Goal: Book appointment/travel/reservation

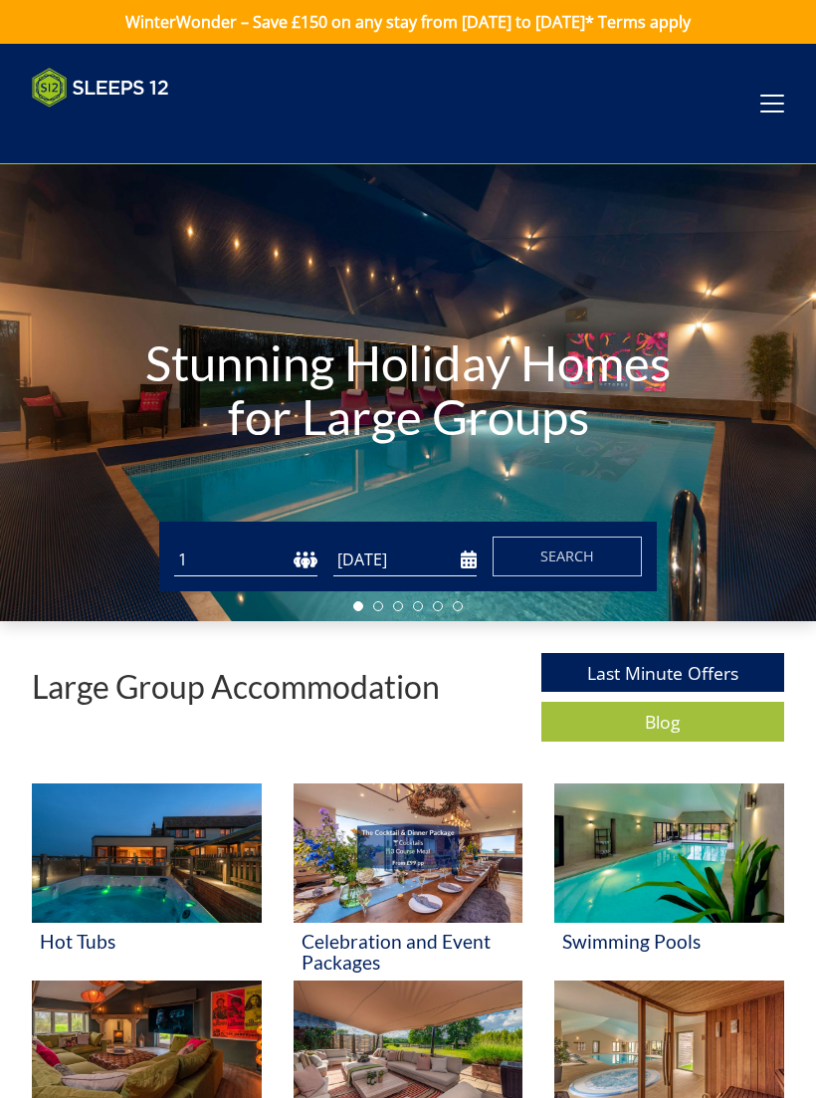
click at [301, 558] on select "1 2 3 4 5 6 7 8 9 10 11 12 13 14 15 16 17 18 19 20 21 22 23 24 25 26 27 28 29 3…" at bounding box center [245, 560] width 143 height 33
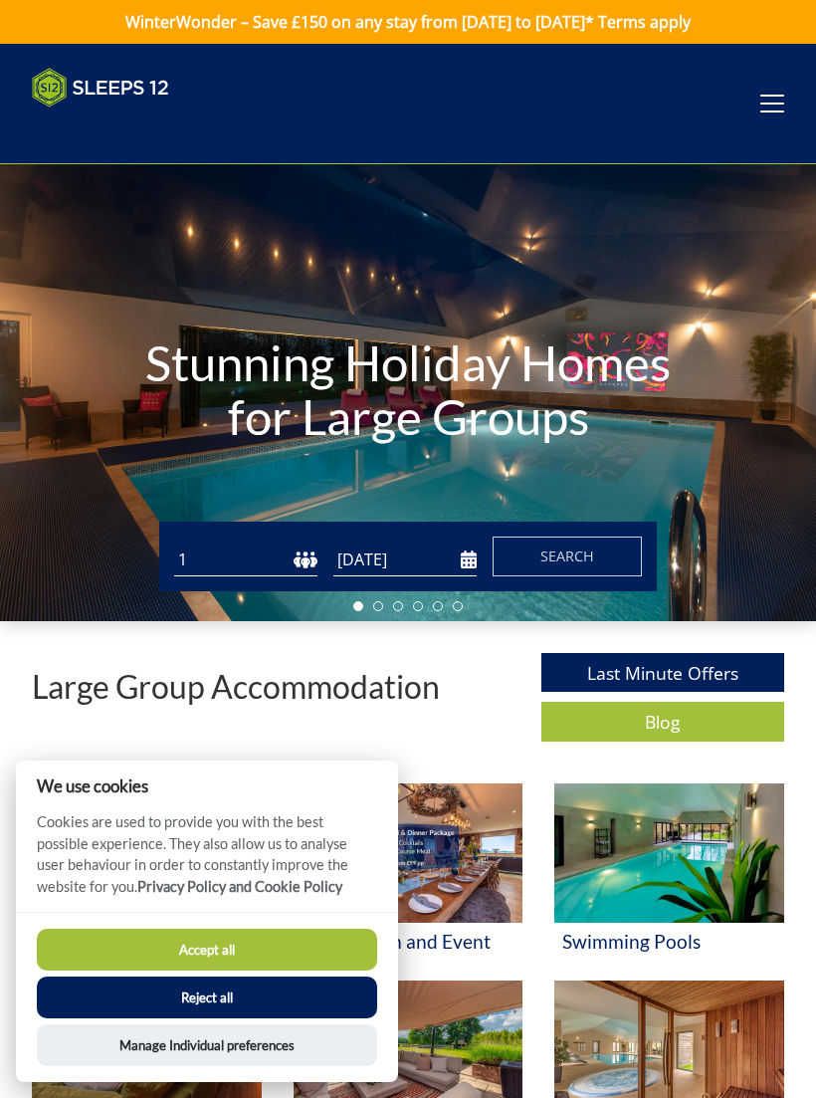
click at [282, 560] on select "1 2 3 4 5 6 7 8 9 10 11 12 13 14 15 16 17 18 19 20 21 22 23 24 25 26 27 28 29 3…" at bounding box center [245, 560] width 143 height 33
select select "22"
click at [463, 558] on input "[DATE]" at bounding box center [405, 560] width 143 height 33
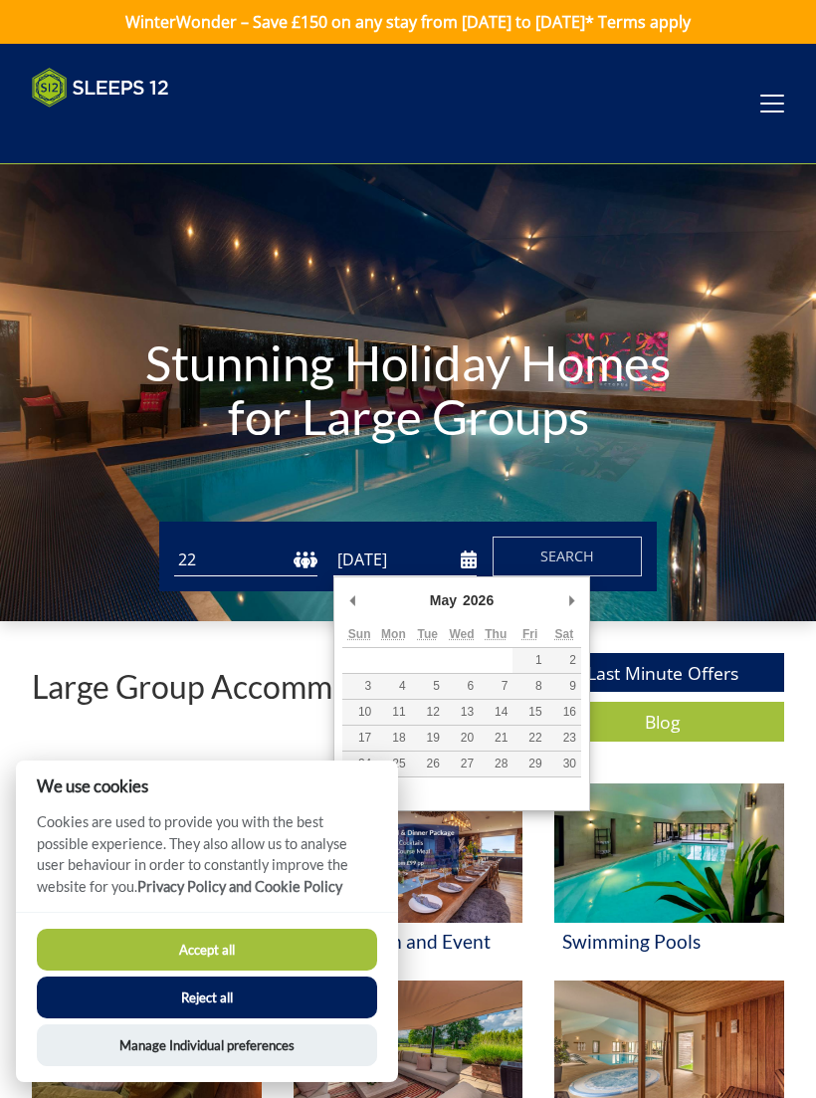
type input "[DATE]"
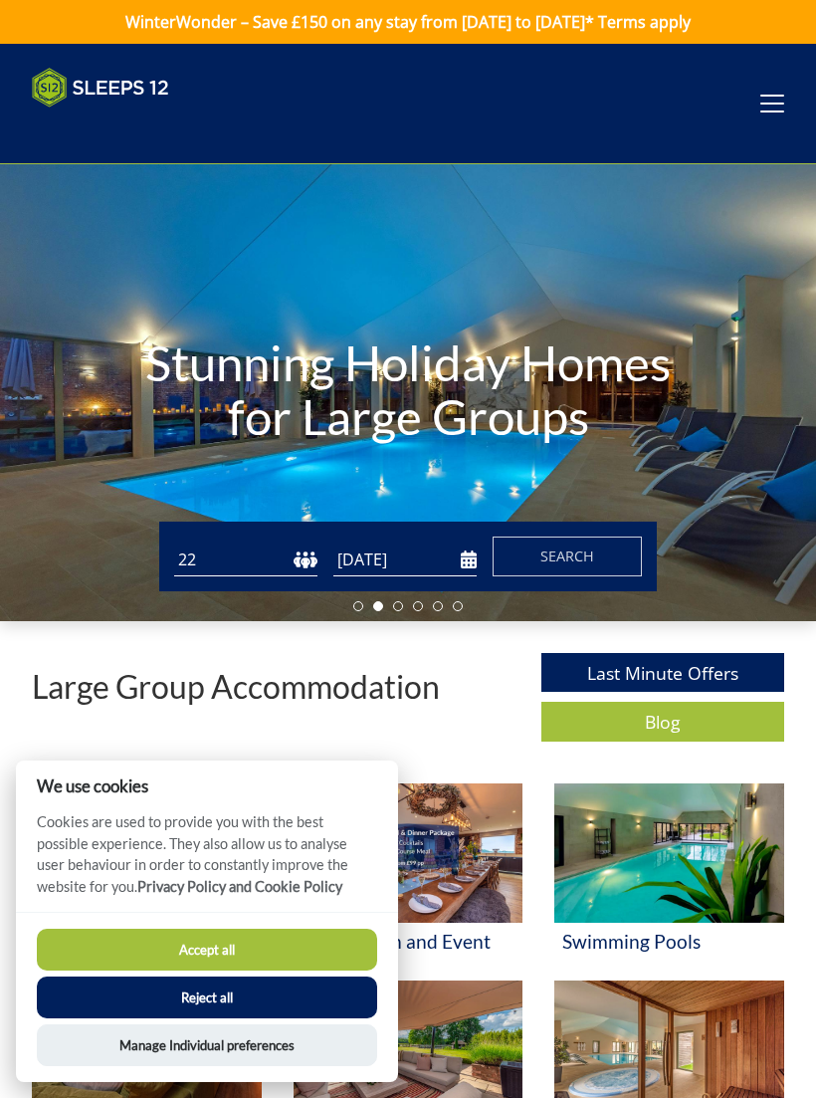
click at [597, 560] on button "Search" at bounding box center [567, 557] width 149 height 40
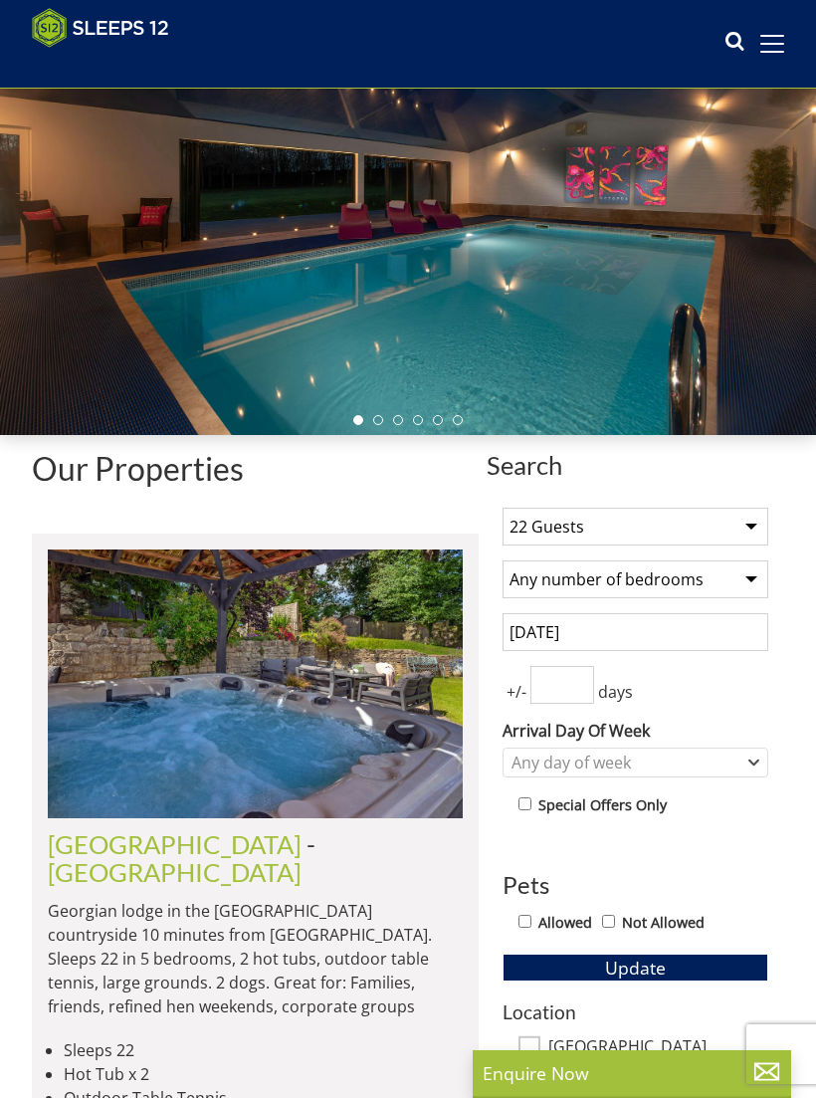
scroll to position [165, 0]
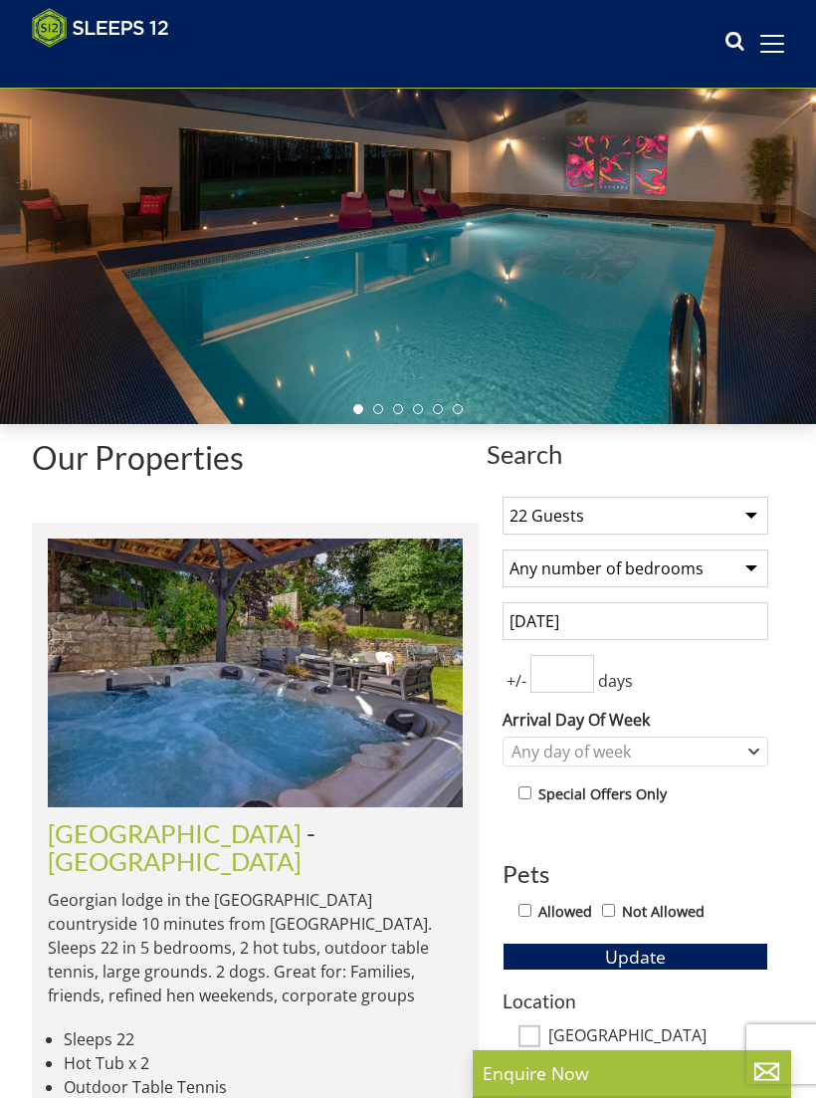
click at [563, 675] on input "number" at bounding box center [563, 674] width 64 height 38
type input "2"
click at [635, 954] on button "Update" at bounding box center [636, 957] width 266 height 28
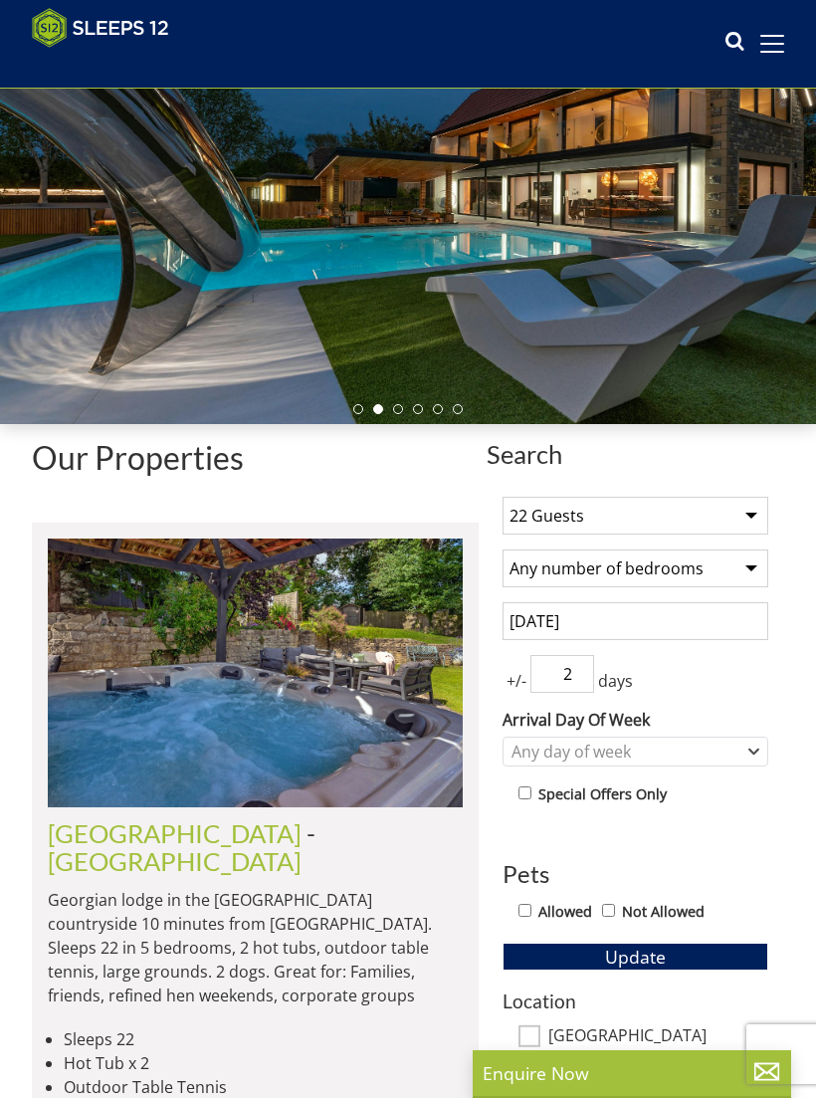
click at [635, 954] on button "Update" at bounding box center [636, 957] width 266 height 28
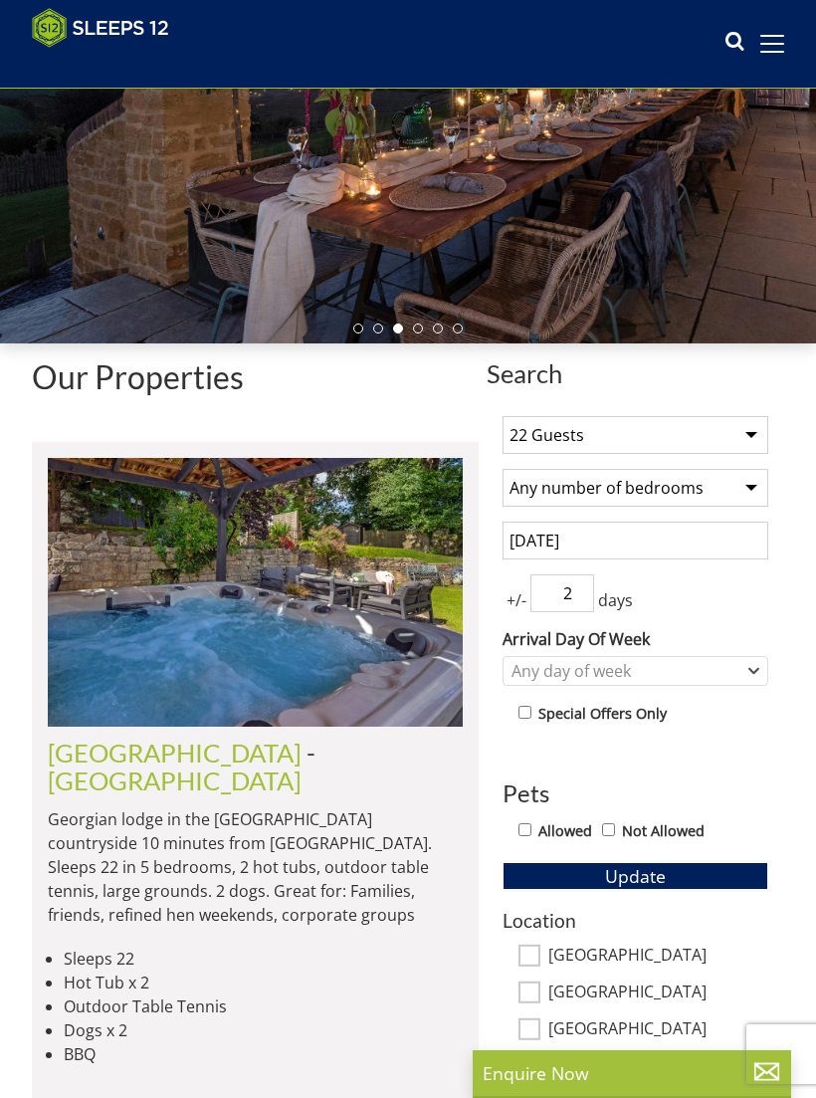
scroll to position [236, 0]
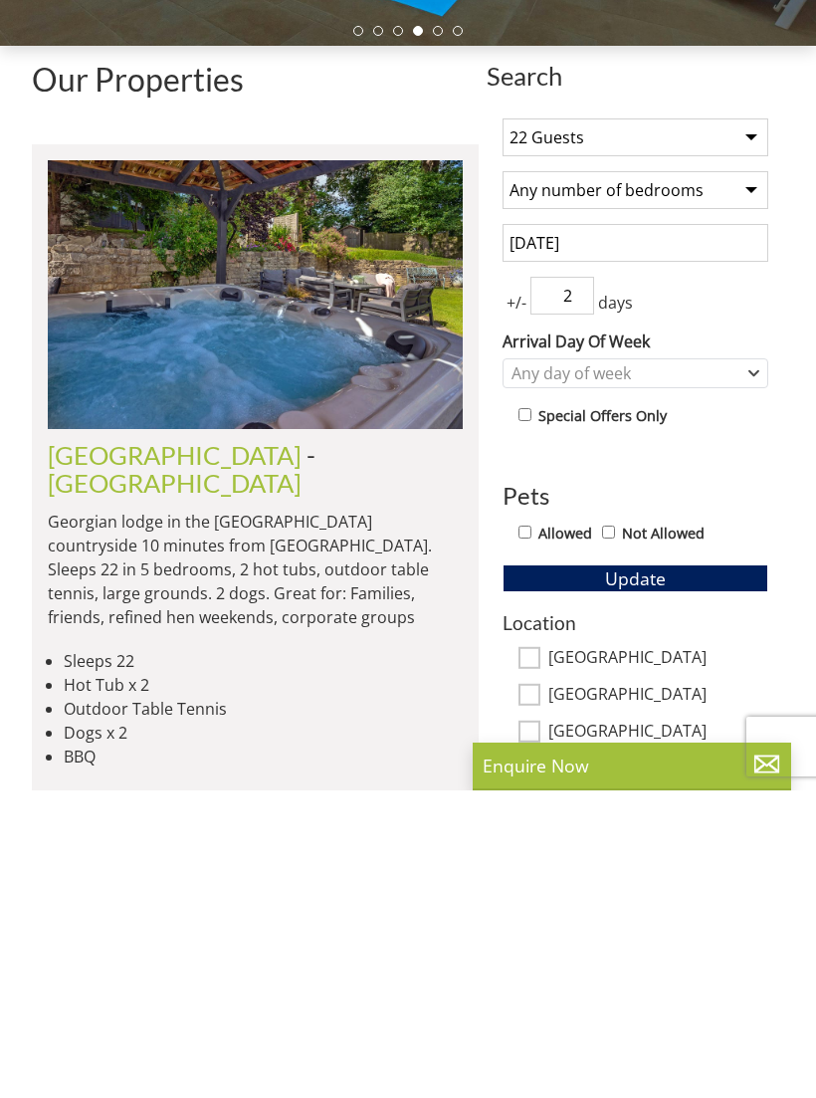
click at [709, 872] on button "Update" at bounding box center [636, 886] width 266 height 28
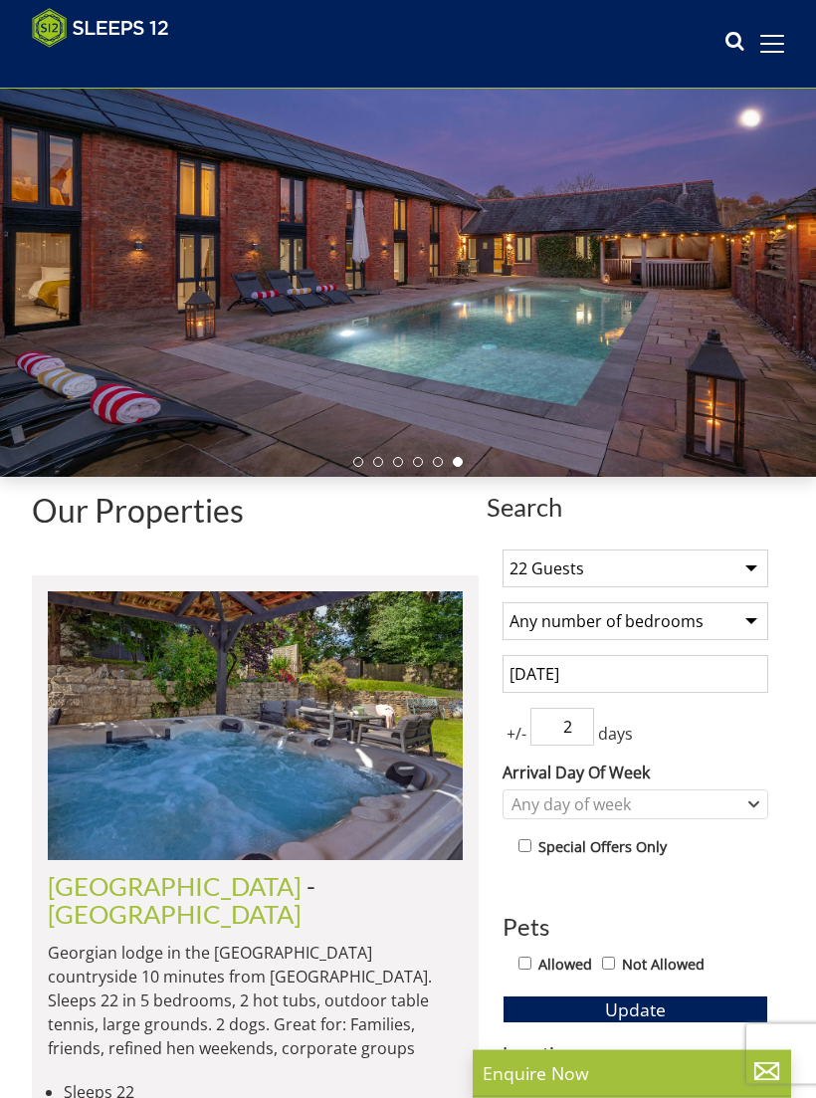
scroll to position [116, 0]
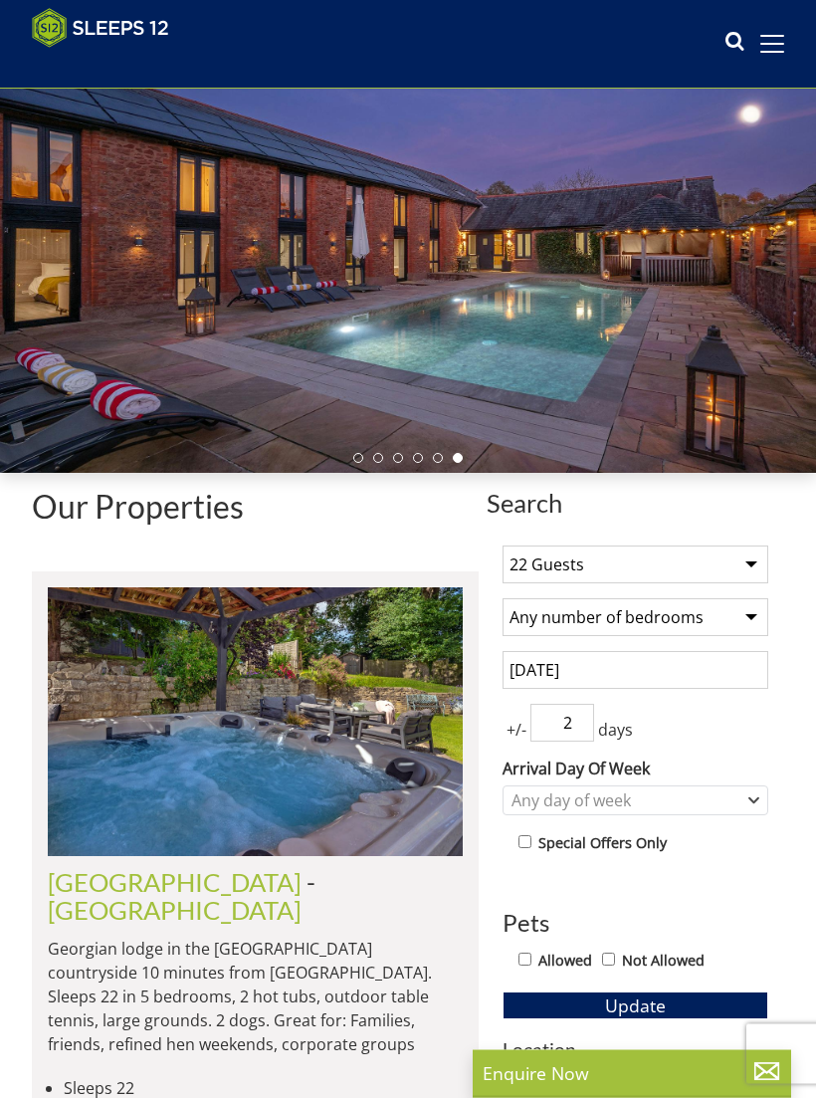
click at [587, 723] on input "2" at bounding box center [563, 724] width 64 height 38
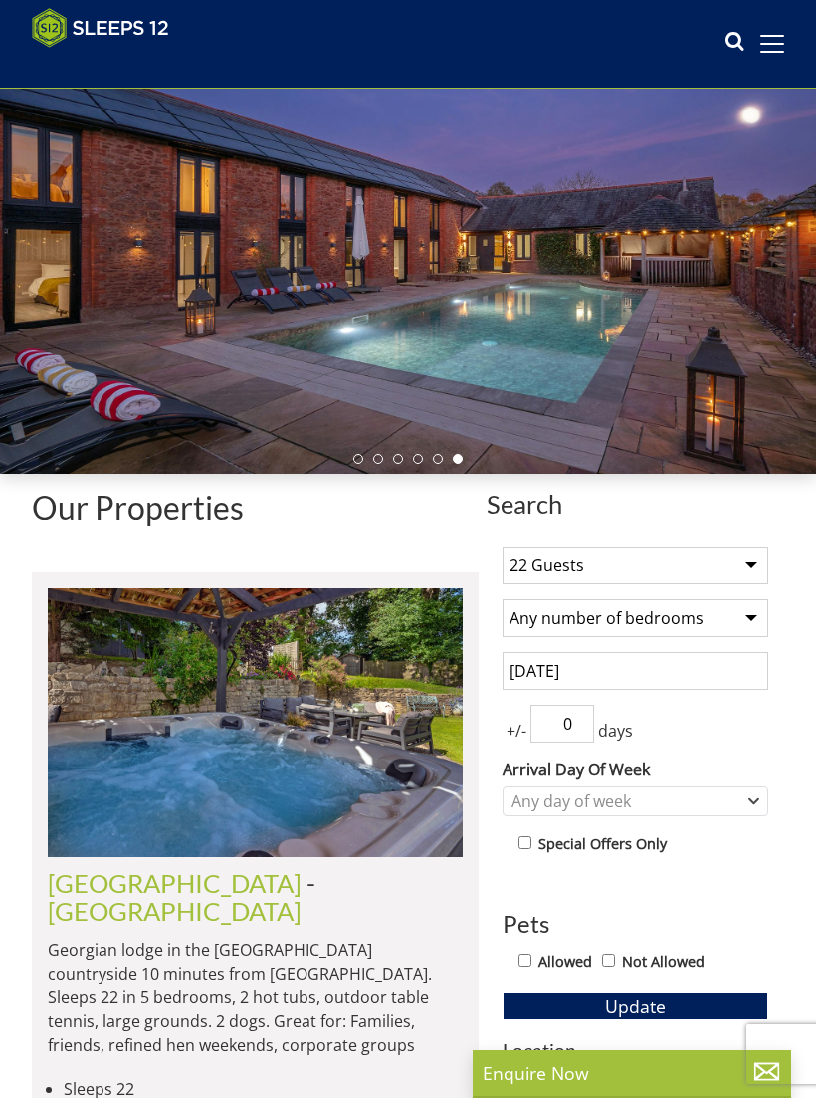
type input "0"
click at [635, 1003] on button "Update" at bounding box center [636, 1007] width 266 height 28
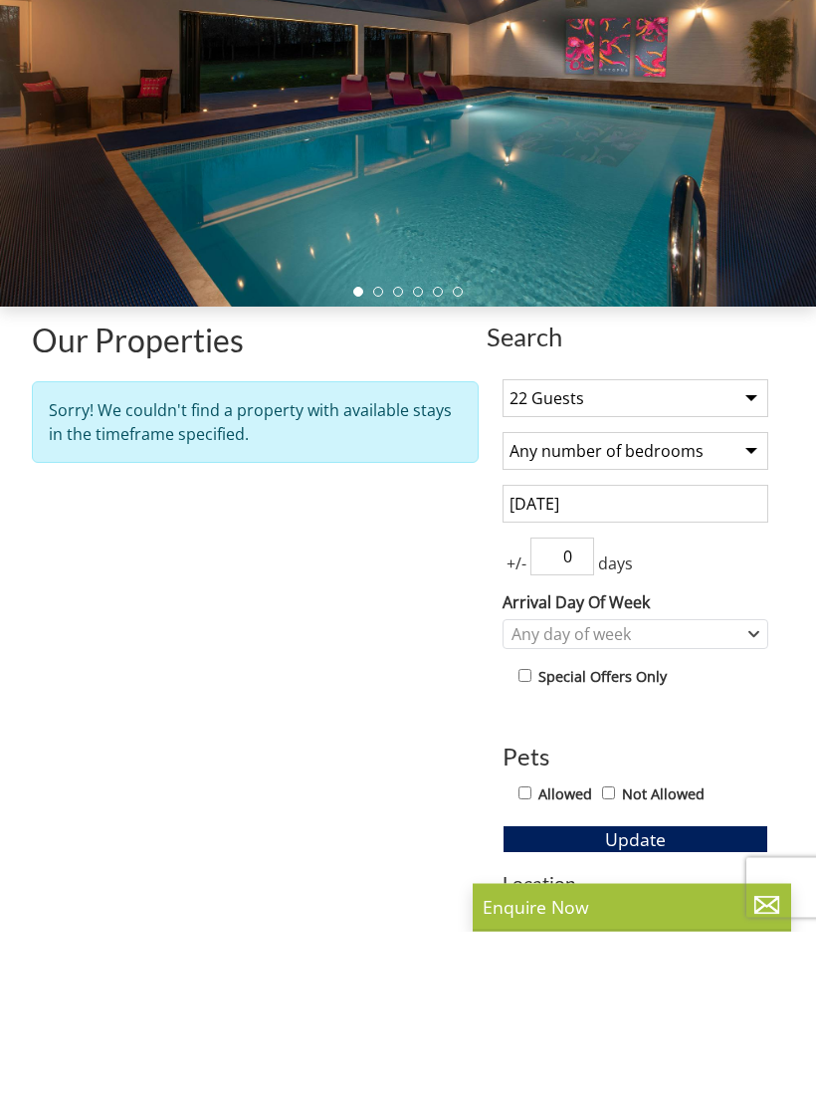
click at [743, 547] on select "1 Guest 2 Guests 3 Guests 4 Guests 5 Guests 6 Guests 7 Guests 8 Guests 9 Guests…" at bounding box center [636, 566] width 266 height 38
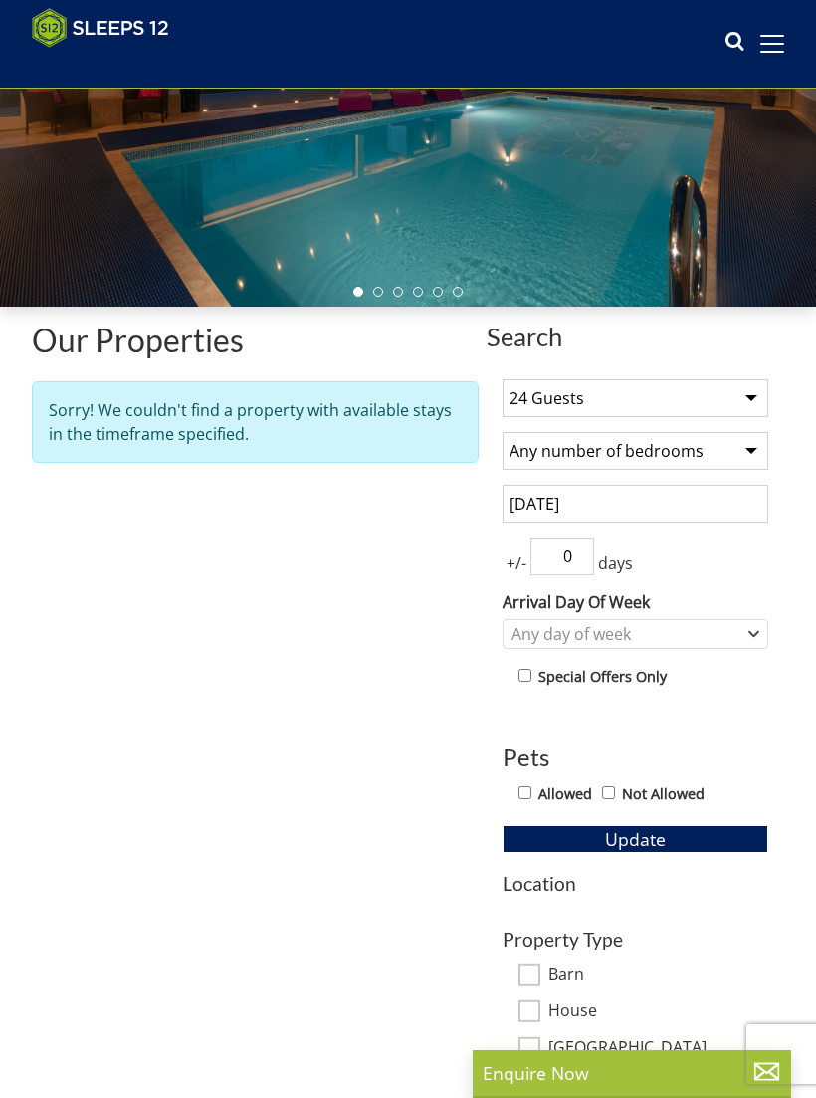
click at [661, 843] on span "Update" at bounding box center [635, 839] width 61 height 24
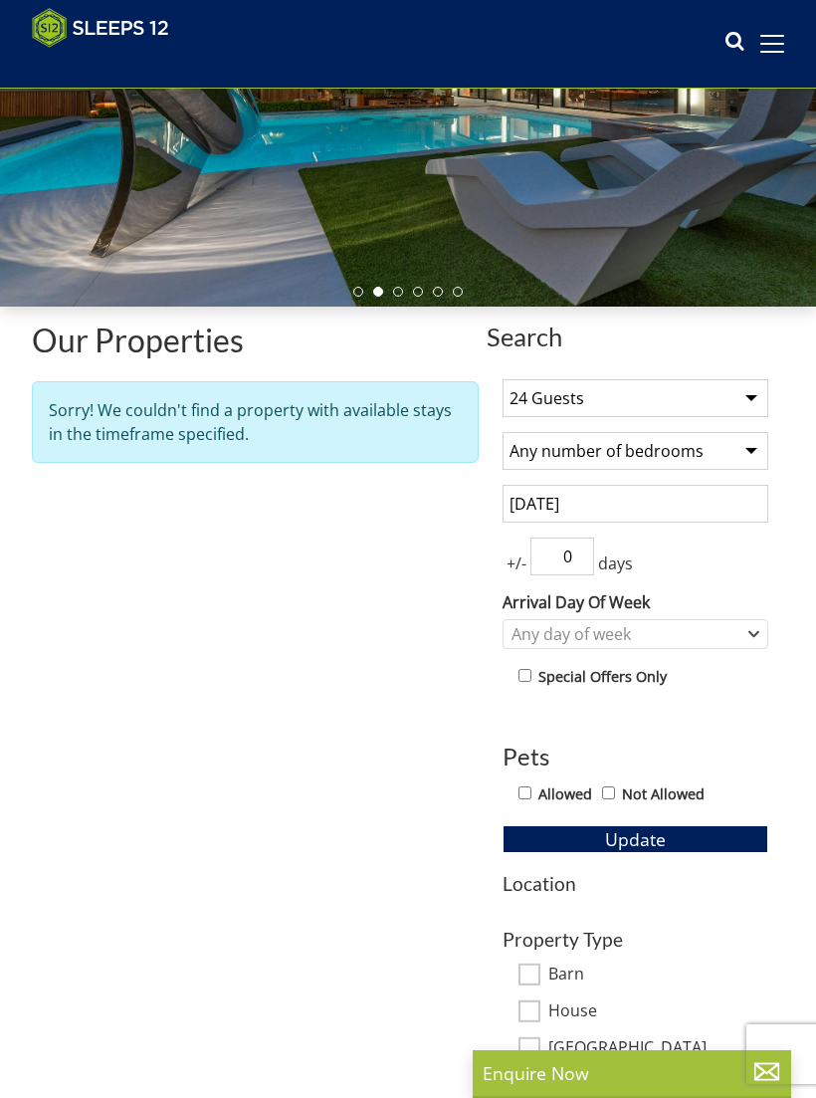
click at [730, 395] on select "1 Guest 2 Guests 3 Guests 4 Guests 5 Guests 6 Guests 7 Guests 8 Guests 9 Guests…" at bounding box center [636, 398] width 266 height 38
select select "20"
click at [651, 849] on button "Update" at bounding box center [636, 839] width 266 height 28
click at [649, 845] on span "Update" at bounding box center [635, 839] width 61 height 24
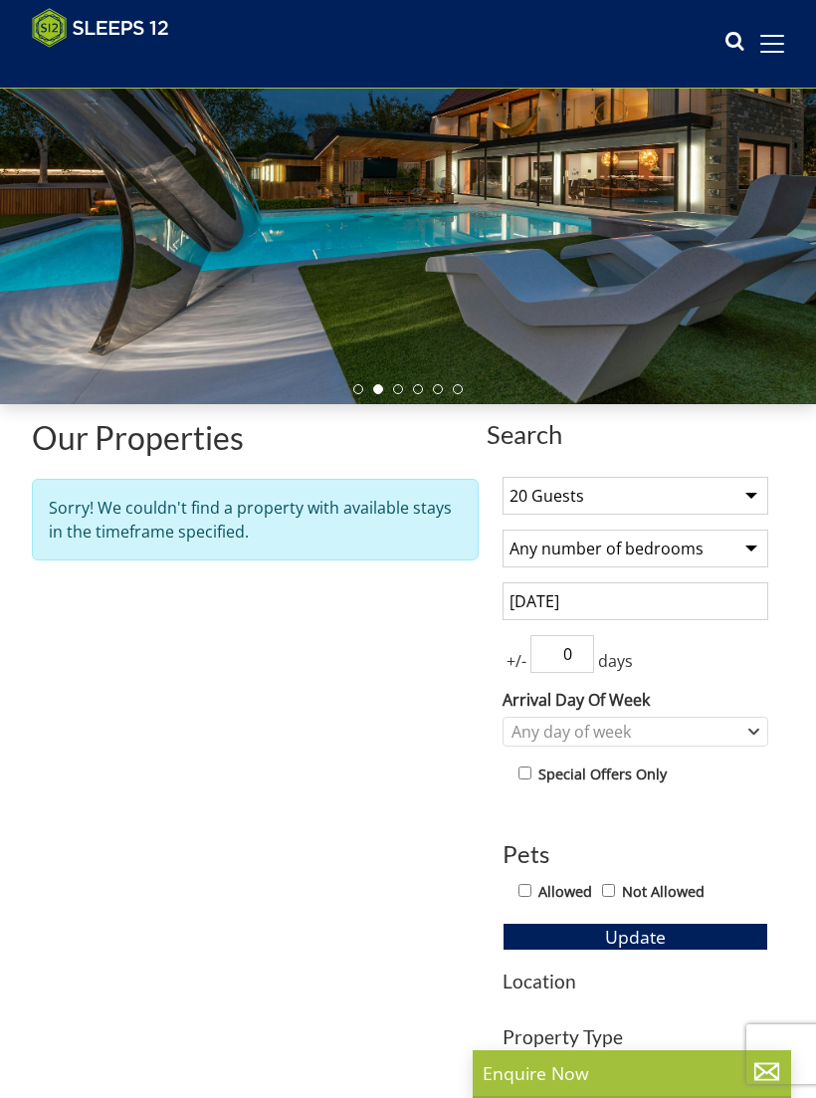
scroll to position [0, 0]
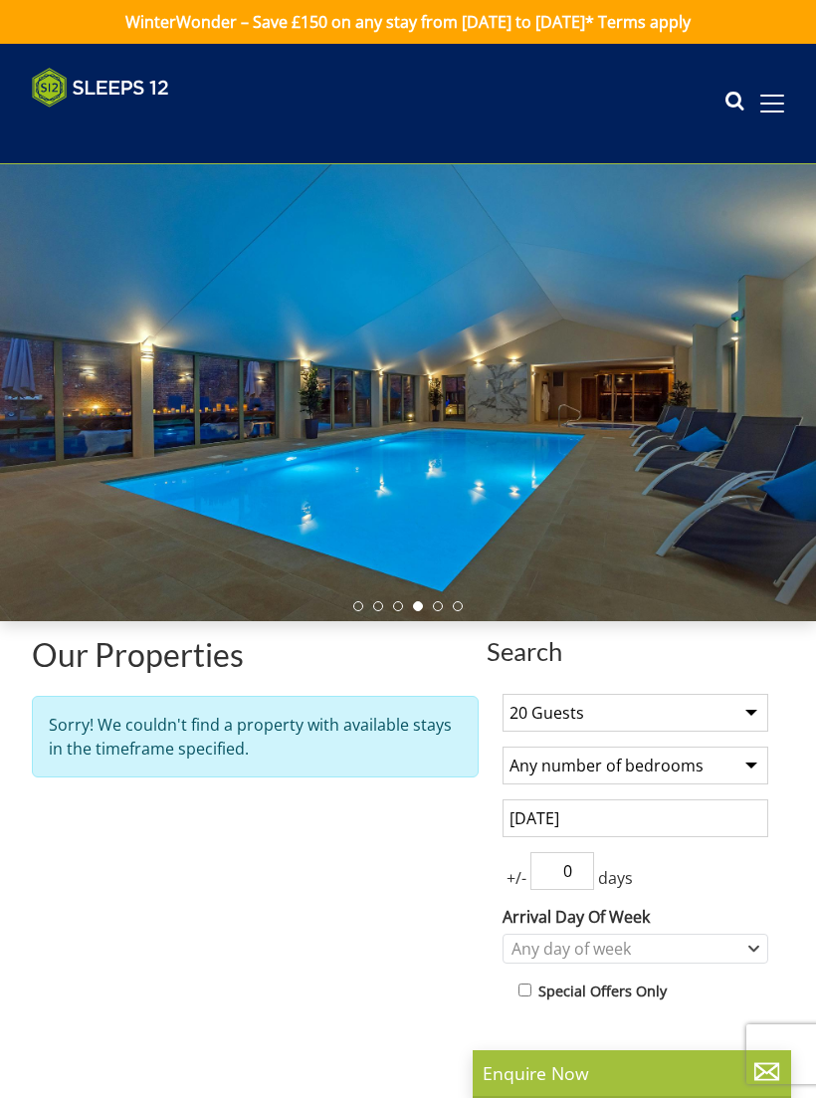
select select "22"
